Goal: Transaction & Acquisition: Purchase product/service

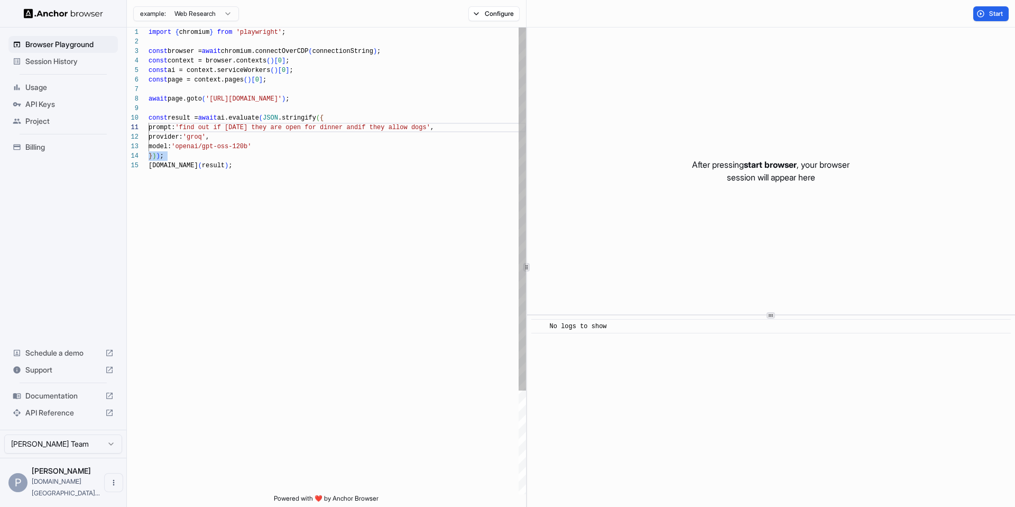
drag, startPoint x: 250, startPoint y: 170, endPoint x: 262, endPoint y: 154, distance: 20.4
click at [262, 154] on div "import { chromium } from 'playwright' ; const browser = await chromium.connectO…" at bounding box center [338, 328] width 378 height 600
click at [262, 159] on div "import { chromium } from 'playwright' ; const browser = await chromium.connectO…" at bounding box center [338, 328] width 378 height 600
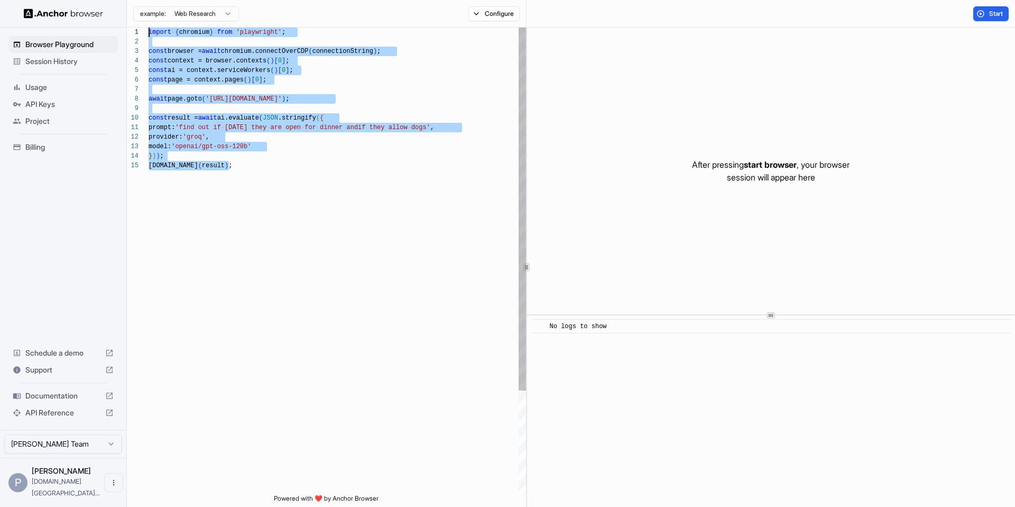
drag, startPoint x: 250, startPoint y: 164, endPoint x: 132, endPoint y: 22, distance: 184.8
click at [149, 28] on div "import { chromium } from 'playwright' ; const browser = await chromium.connectO…" at bounding box center [338, 328] width 378 height 600
click at [321, 99] on div "import { chromium } from 'playwright' ; const browser = await chromium.connectO…" at bounding box center [338, 328] width 378 height 600
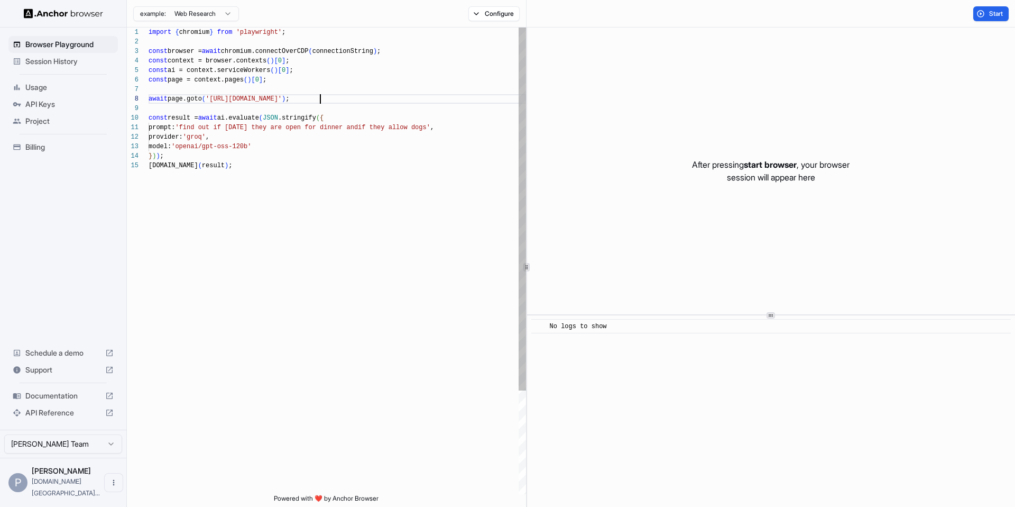
scroll to position [67, 0]
drag, startPoint x: 321, startPoint y: 99, endPoint x: 242, endPoint y: 99, distance: 78.8
click at [242, 99] on span "'[URL][DOMAIN_NAME]'" at bounding box center [244, 98] width 76 height 7
drag, startPoint x: 451, startPoint y: 130, endPoint x: 191, endPoint y: 129, distance: 259.1
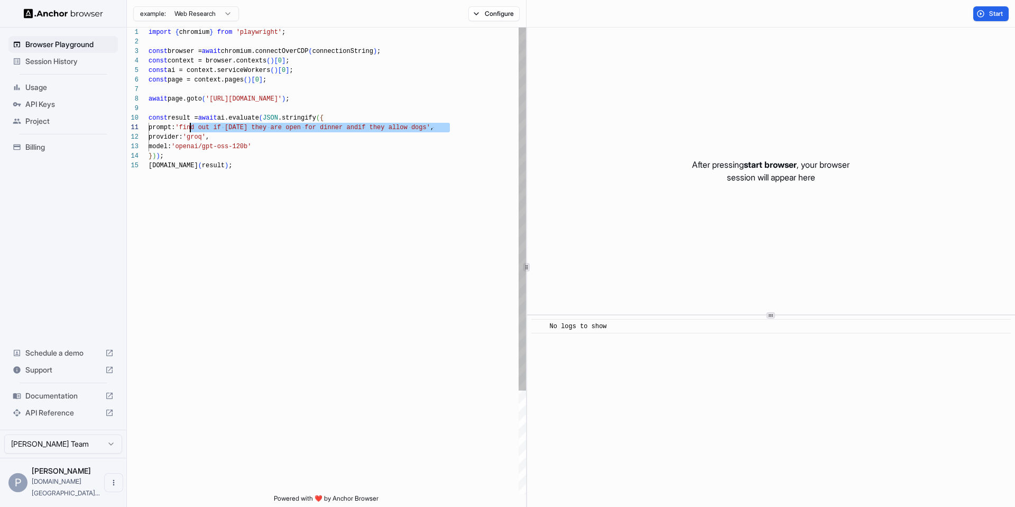
click at [191, 129] on div "import { chromium } from 'playwright' ; const browser = await chromium.connectO…" at bounding box center [338, 328] width 378 height 600
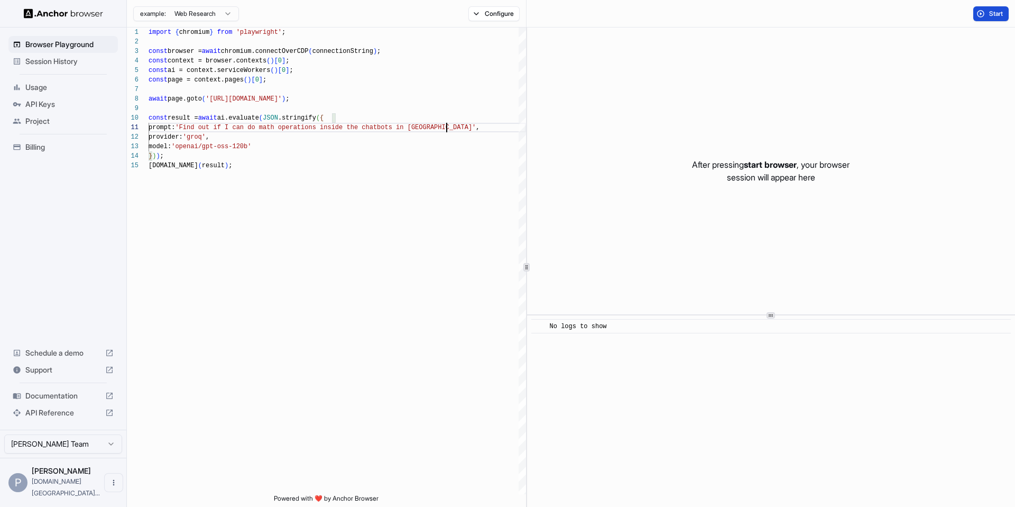
type textarea "**********"
click at [994, 19] on button "Start" at bounding box center [991, 13] width 35 height 15
click at [27, 146] on span "Billing" at bounding box center [69, 147] width 88 height 11
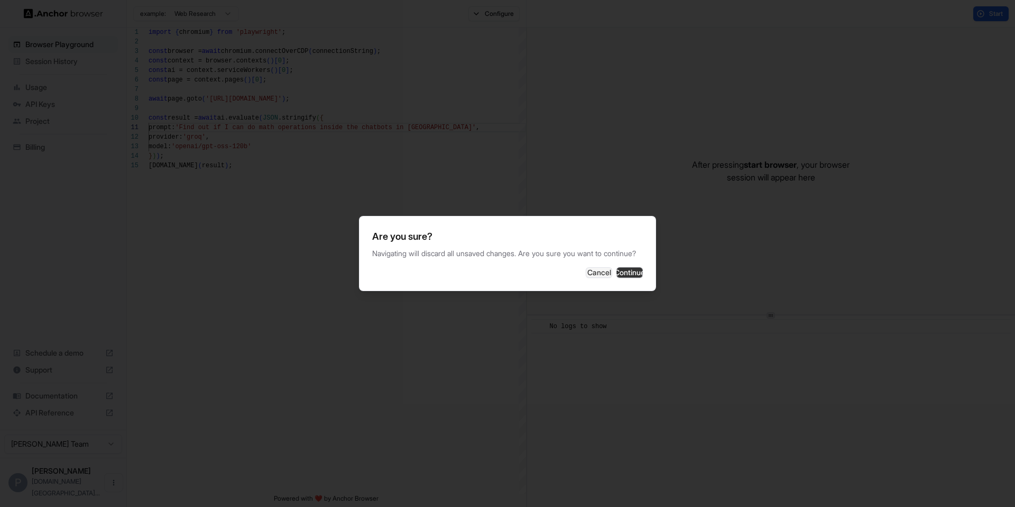
click at [618, 278] on button "Continue" at bounding box center [630, 272] width 26 height 11
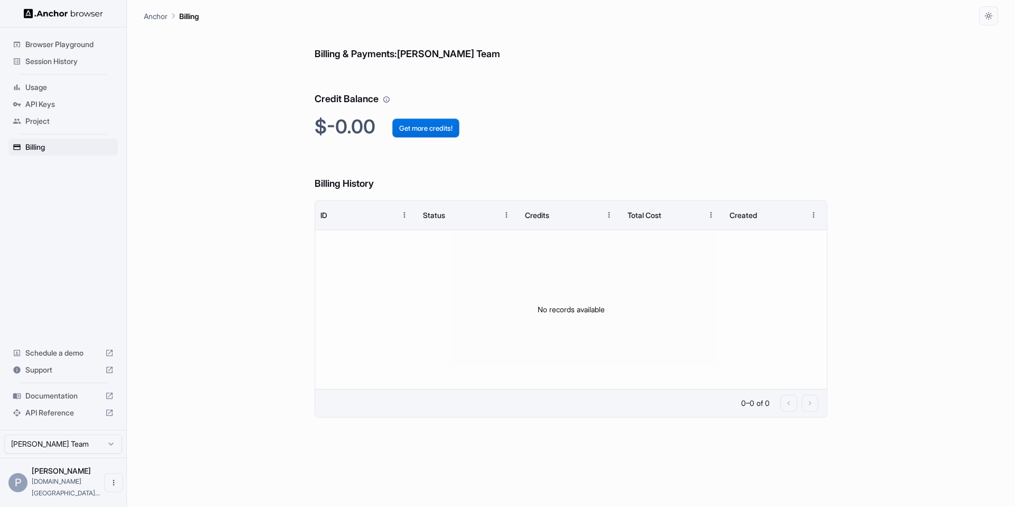
click at [442, 129] on button "Get more credits!" at bounding box center [425, 127] width 67 height 19
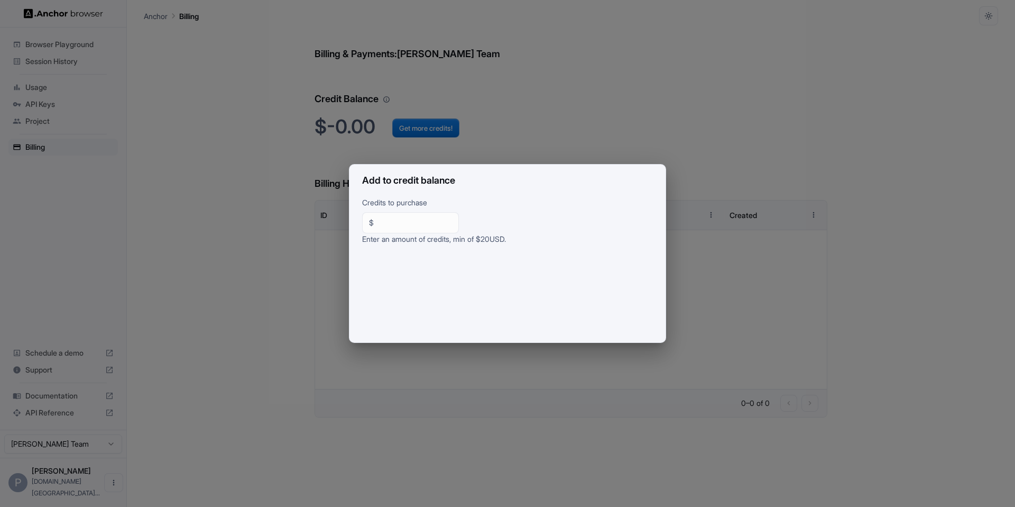
click at [204, 231] on div "Add to credit balance Credits to purchase $ ** ​ Enter an amount of credits, mi…" at bounding box center [507, 253] width 1015 height 507
